Goal: Task Accomplishment & Management: Use online tool/utility

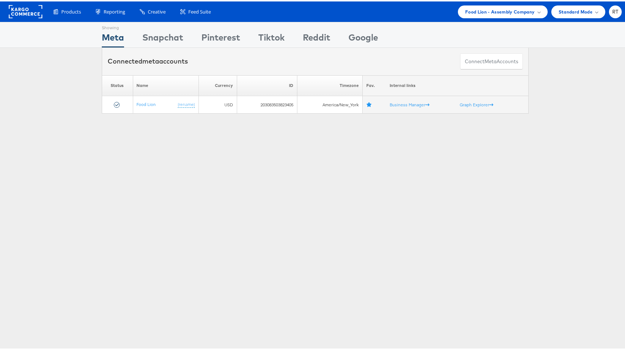
click at [32, 11] on rect at bounding box center [26, 10] width 34 height 13
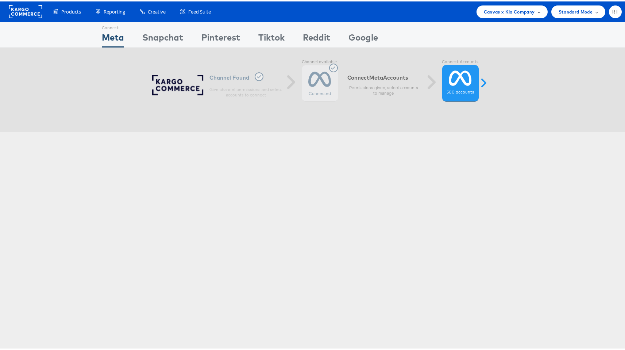
click at [522, 12] on span "Canvas x Kia Company" at bounding box center [509, 11] width 51 height 8
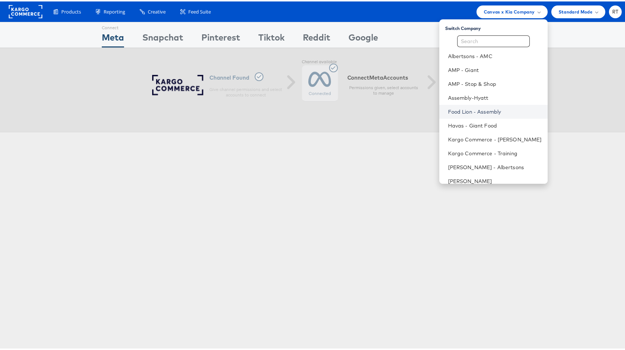
click at [496, 110] on link "Food Lion - Assembly" at bounding box center [495, 110] width 94 height 7
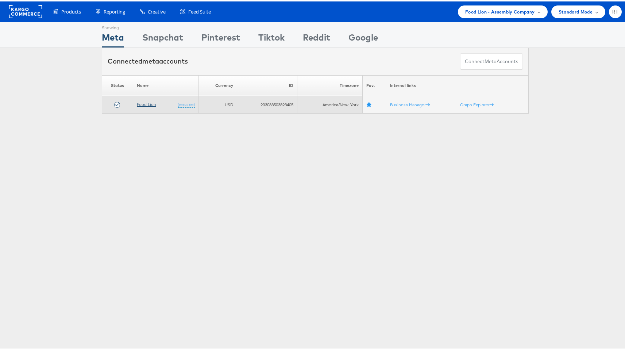
click at [144, 104] on link "Food Lion" at bounding box center [146, 102] width 19 height 5
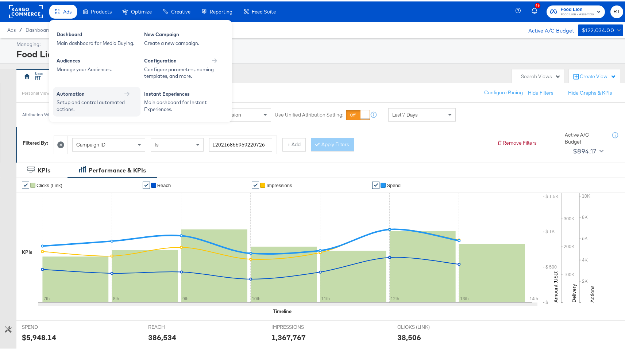
click at [80, 103] on div "Setup and control automated actions." at bounding box center [93, 104] width 73 height 14
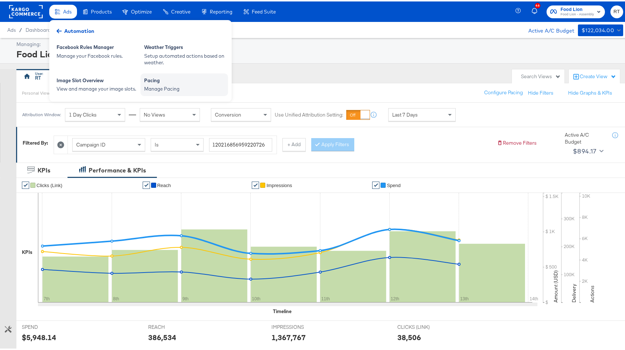
click at [196, 82] on div "Pacing" at bounding box center [184, 80] width 80 height 9
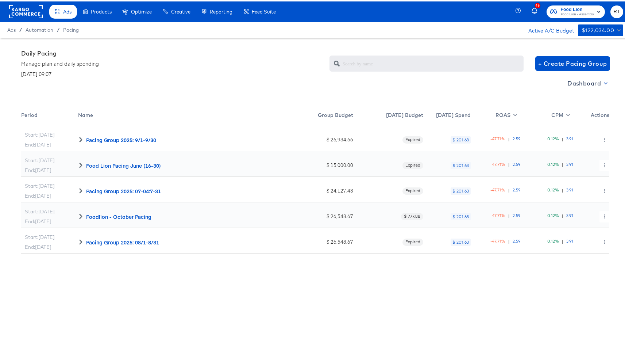
click at [582, 83] on span "Dashboard" at bounding box center [587, 82] width 39 height 10
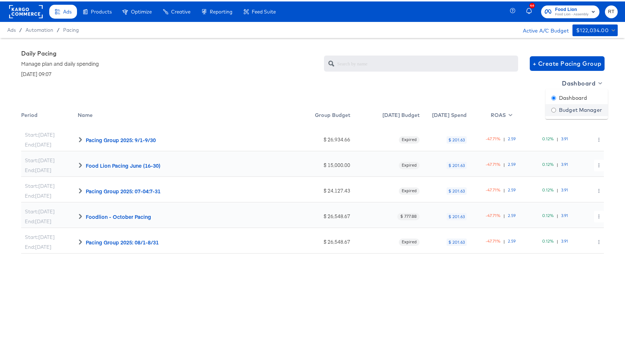
click at [585, 108] on div "Budget Manager" at bounding box center [576, 109] width 51 height 8
radio input "false"
radio input "true"
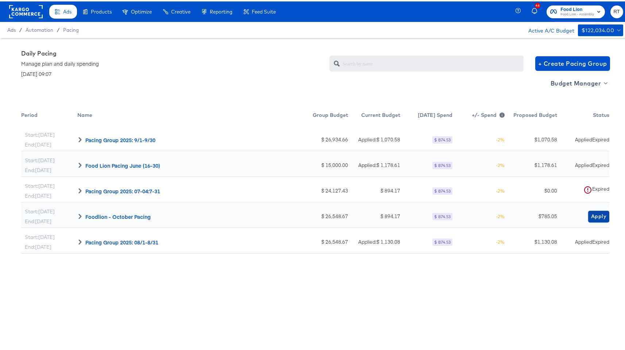
click at [597, 214] on span "Apply" at bounding box center [598, 214] width 15 height 9
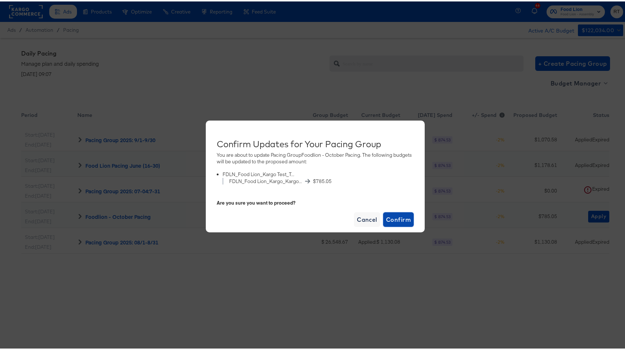
click at [393, 216] on span "Confirm" at bounding box center [398, 218] width 25 height 10
